Goal: Task Accomplishment & Management: Manage account settings

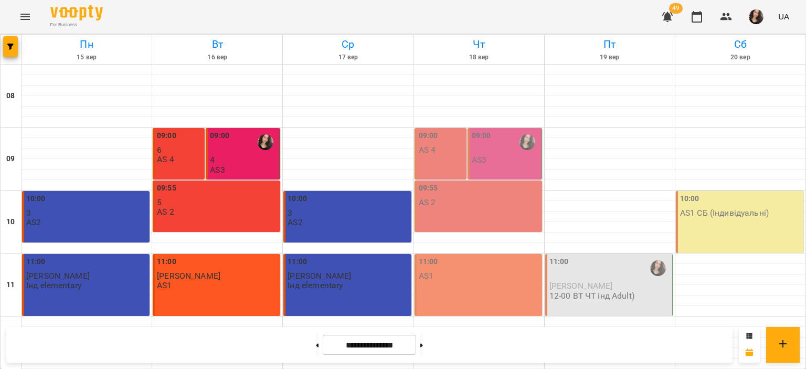
scroll to position [498, 0]
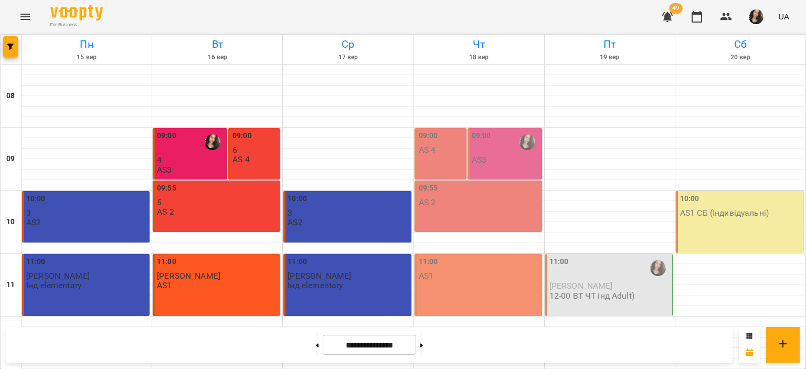
scroll to position [498, 0]
drag, startPoint x: 802, startPoint y: 345, endPoint x: 802, endPoint y: 306, distance: 38.8
drag, startPoint x: 802, startPoint y: 340, endPoint x: 806, endPoint y: 294, distance: 45.3
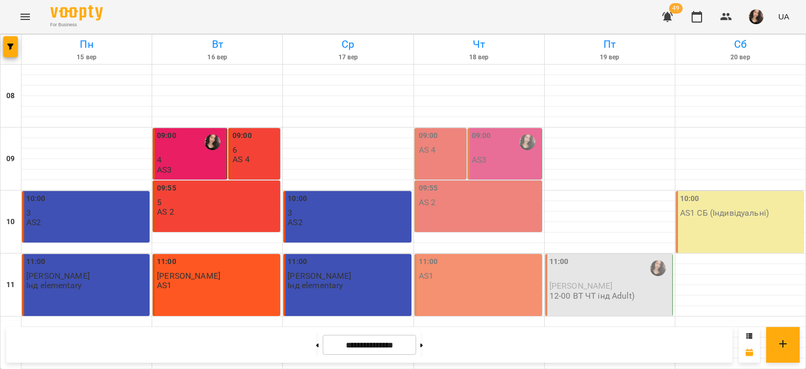
click at [631, 344] on div "**********" at bounding box center [369, 345] width 726 height 36
click at [9, 41] on button "button" at bounding box center [10, 46] width 15 height 21
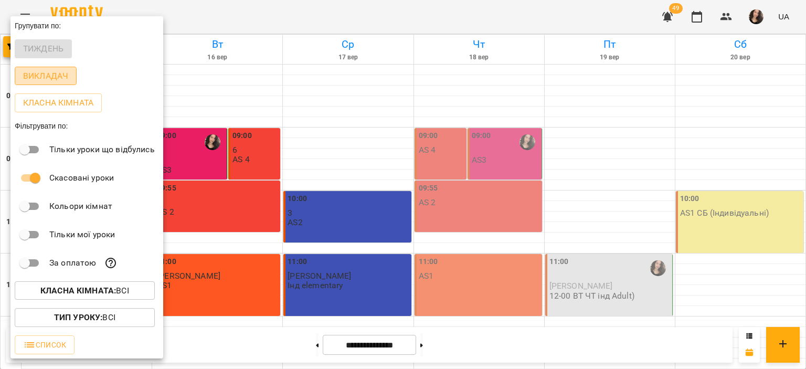
click at [50, 76] on p "Викладач" at bounding box center [45, 76] width 45 height 13
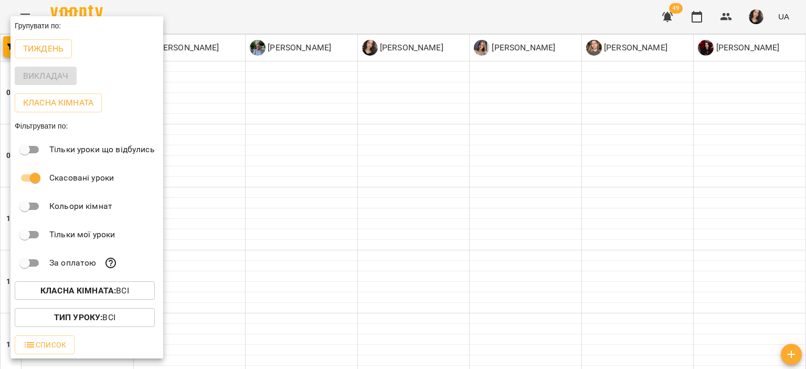
drag, startPoint x: 806, startPoint y: 56, endPoint x: 806, endPoint y: 137, distance: 81.3
click at [806, 137] on div at bounding box center [403, 184] width 806 height 369
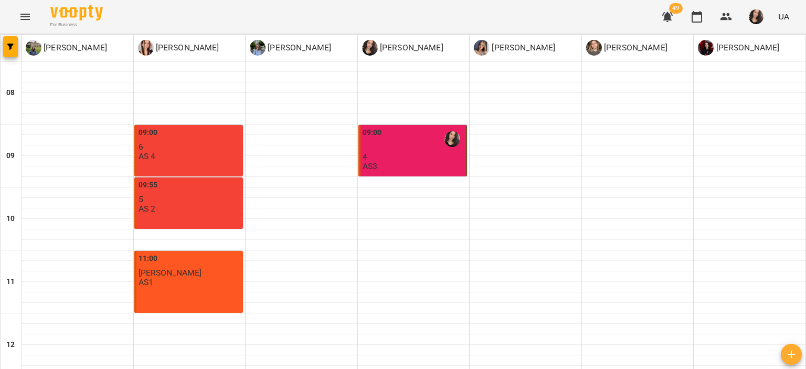
scroll to position [517, 0]
